Goal: Find specific page/section: Find specific page/section

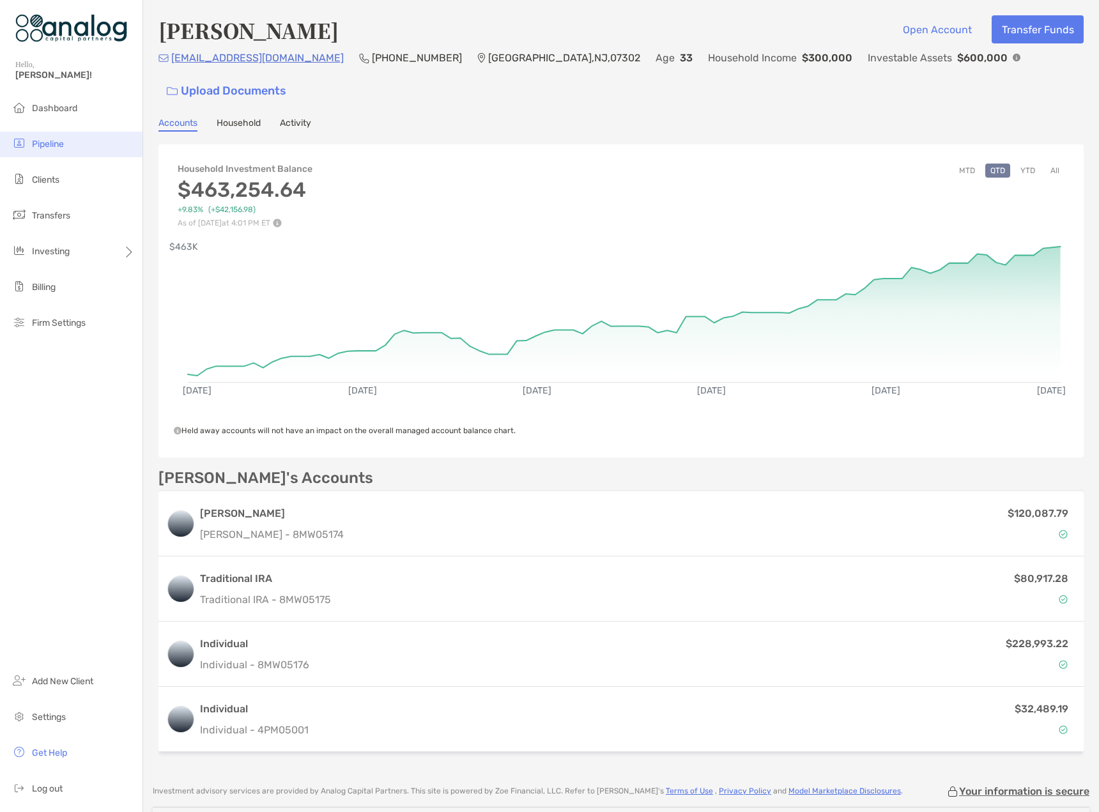
click at [49, 155] on li "Pipeline" at bounding box center [71, 145] width 143 height 26
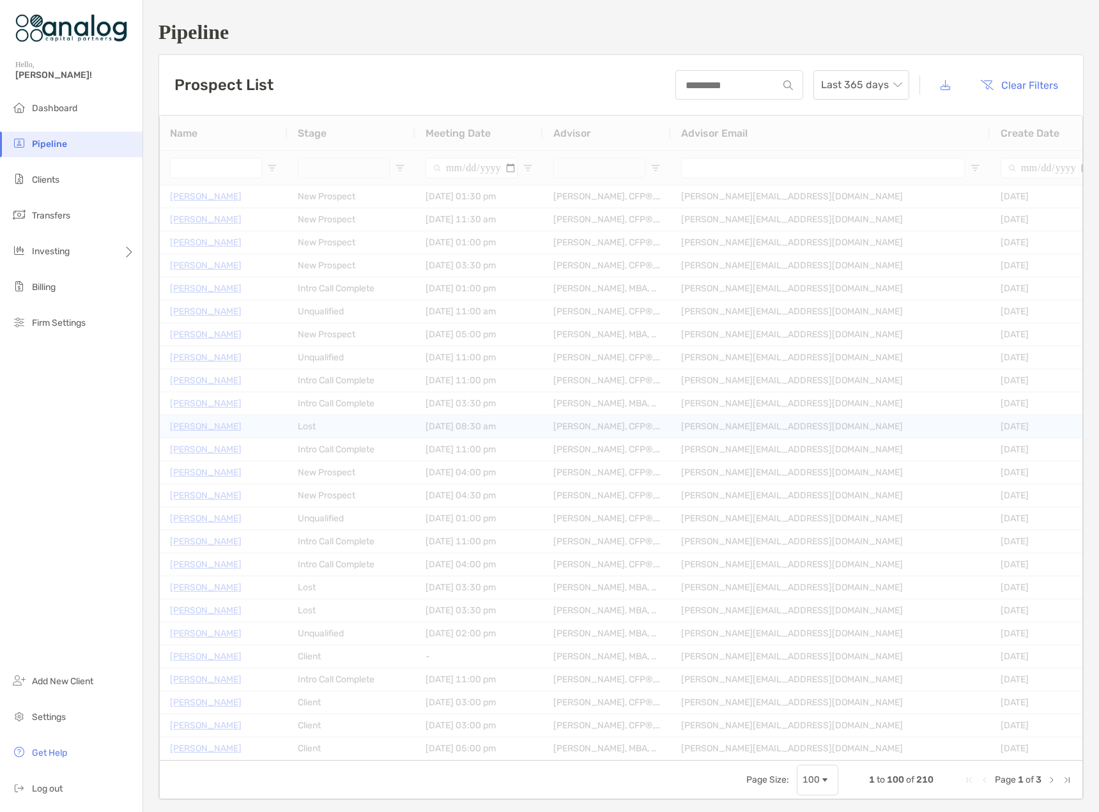
type input "**********"
type input "*****"
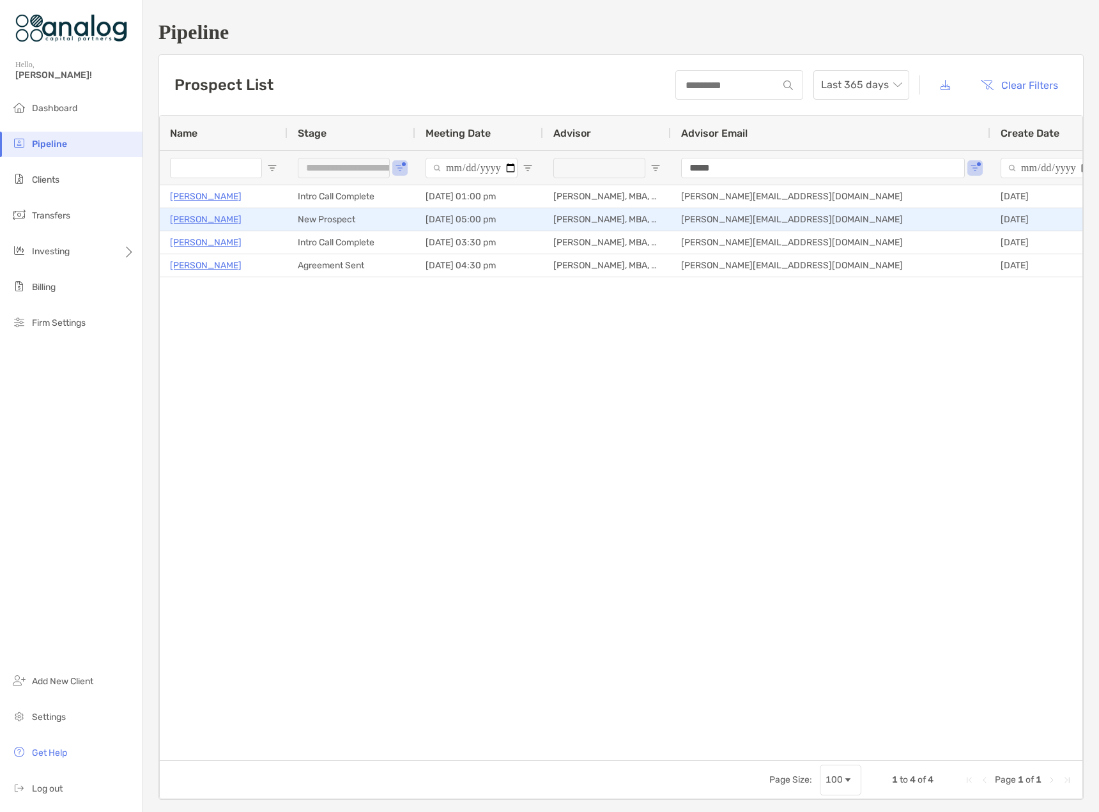
click at [185, 222] on p "[PERSON_NAME]" at bounding box center [206, 220] width 72 height 16
